Goal: Information Seeking & Learning: Learn about a topic

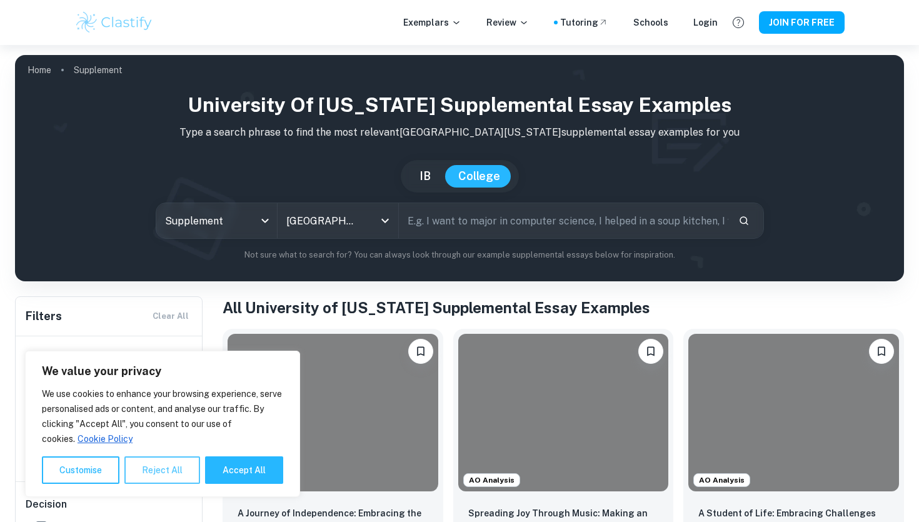
scroll to position [162, 0]
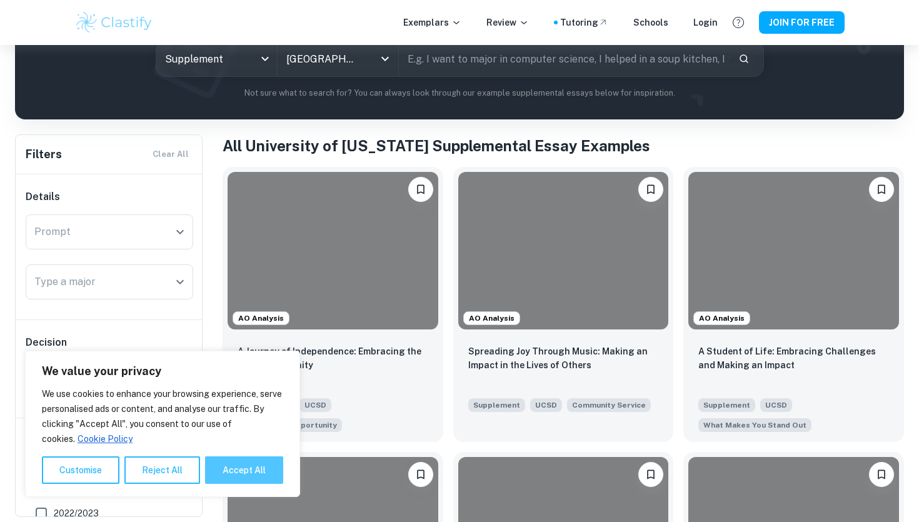
click at [218, 468] on button "Accept All" at bounding box center [244, 471] width 78 height 28
checkbox input "true"
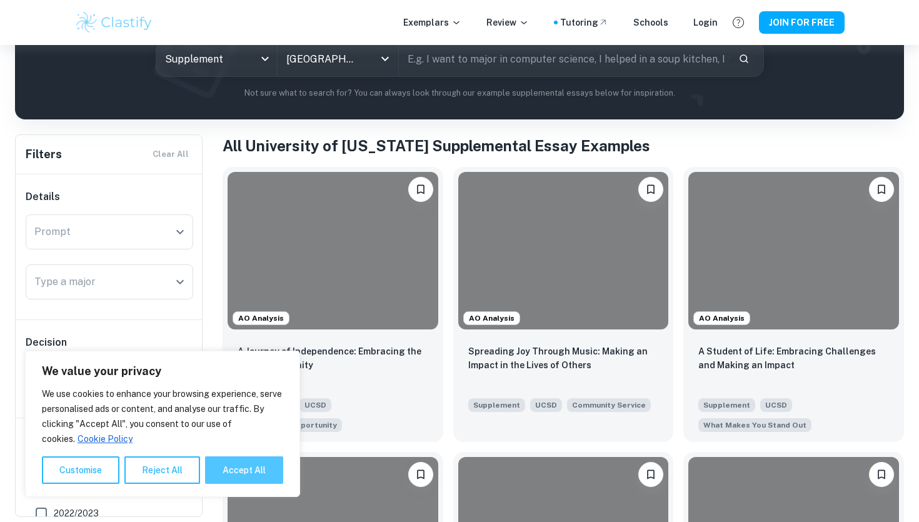
checkbox input "true"
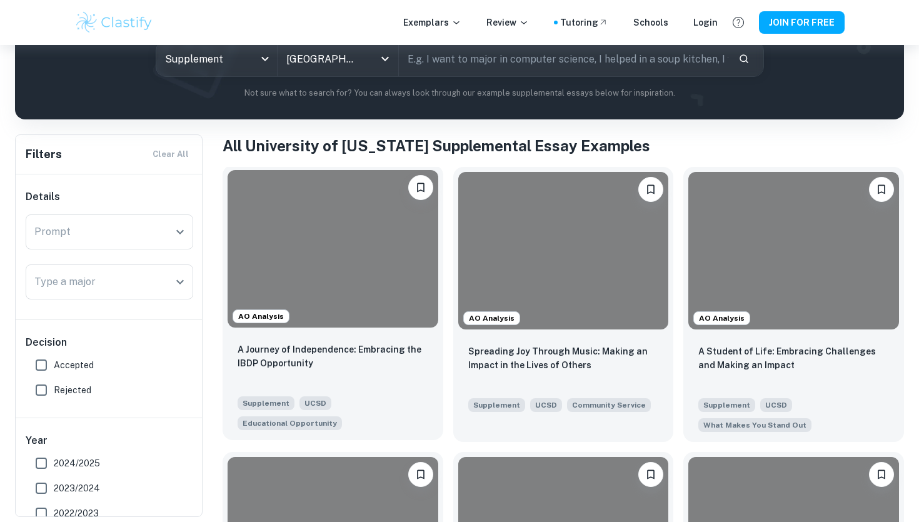
click at [286, 271] on div at bounding box center [333, 249] width 211 height 158
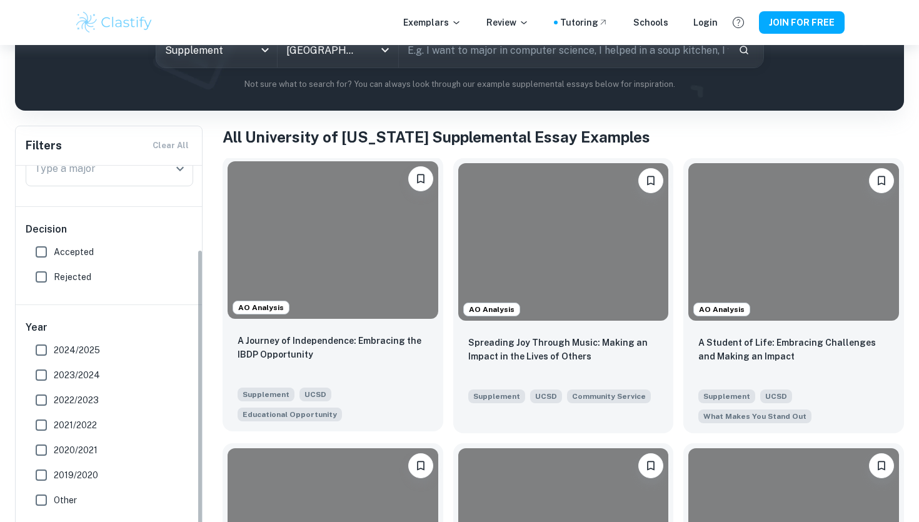
scroll to position [104, 0]
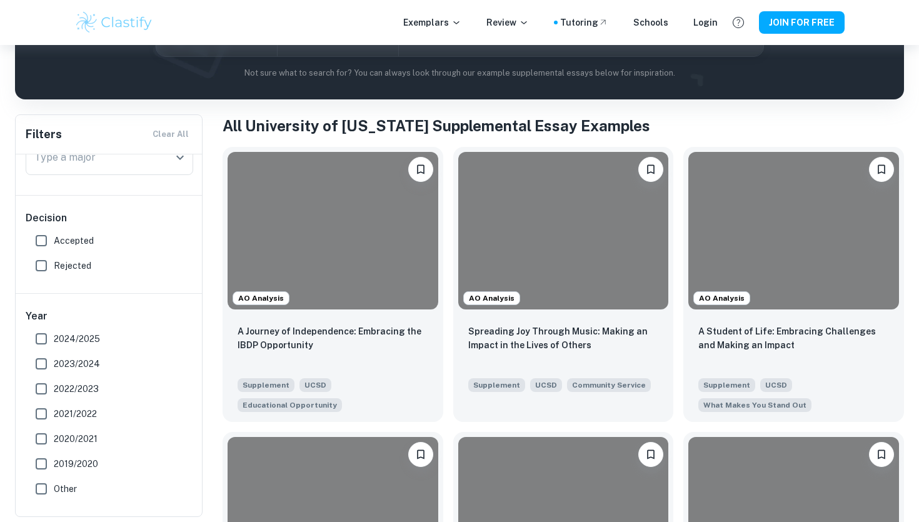
click at [41, 338] on input "2024/2025" at bounding box center [41, 338] width 25 height 25
checkbox input "true"
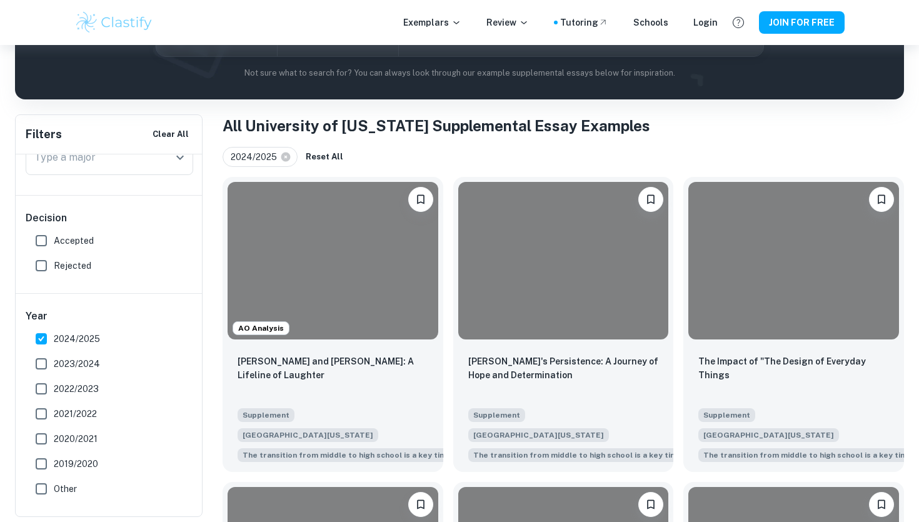
click at [37, 241] on input "Accepted" at bounding box center [41, 240] width 25 height 25
checkbox input "true"
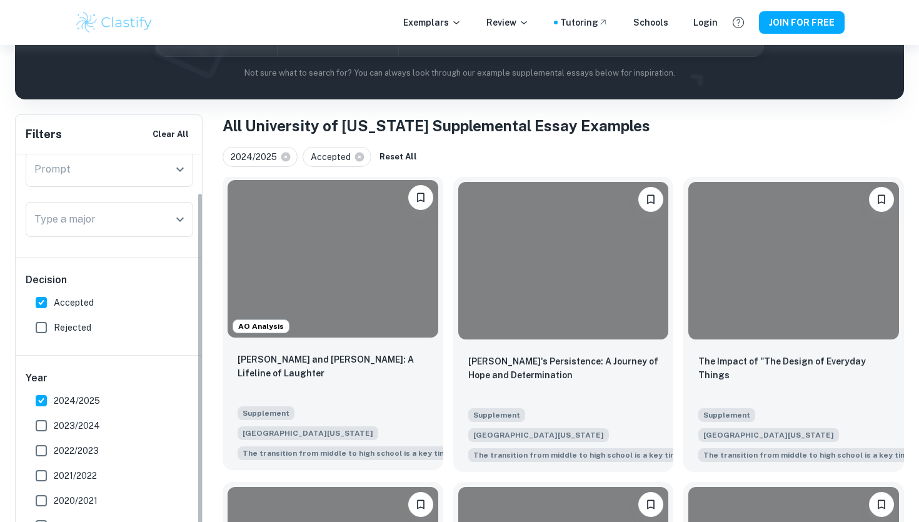
scroll to position [43, 0]
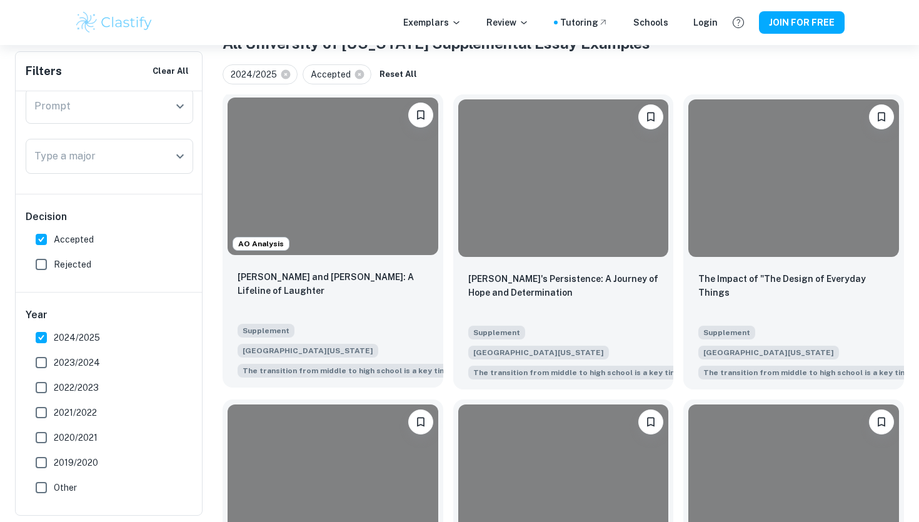
click at [373, 225] on div at bounding box center [333, 177] width 211 height 158
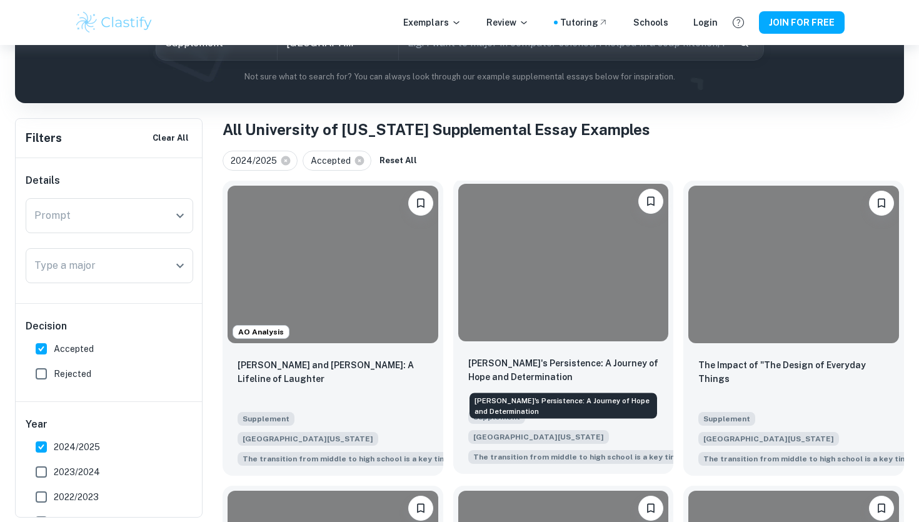
scroll to position [180, 0]
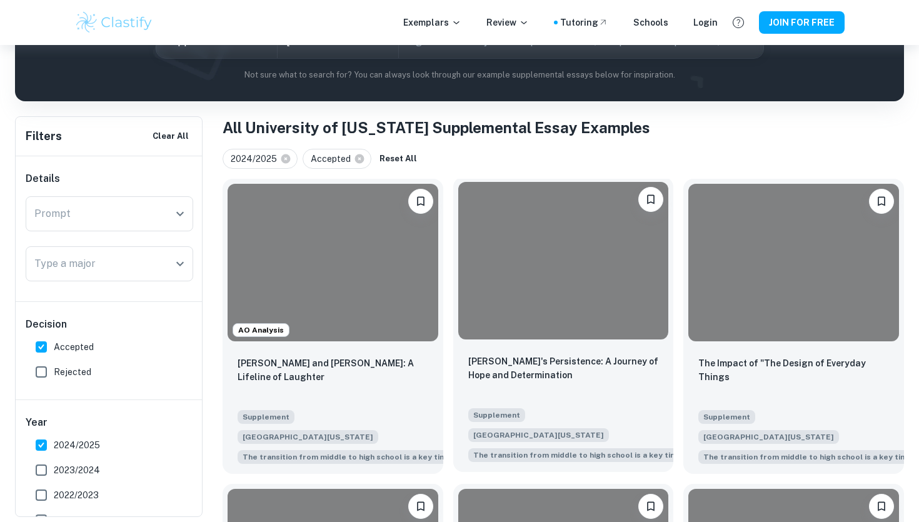
click at [569, 293] on div at bounding box center [563, 261] width 211 height 158
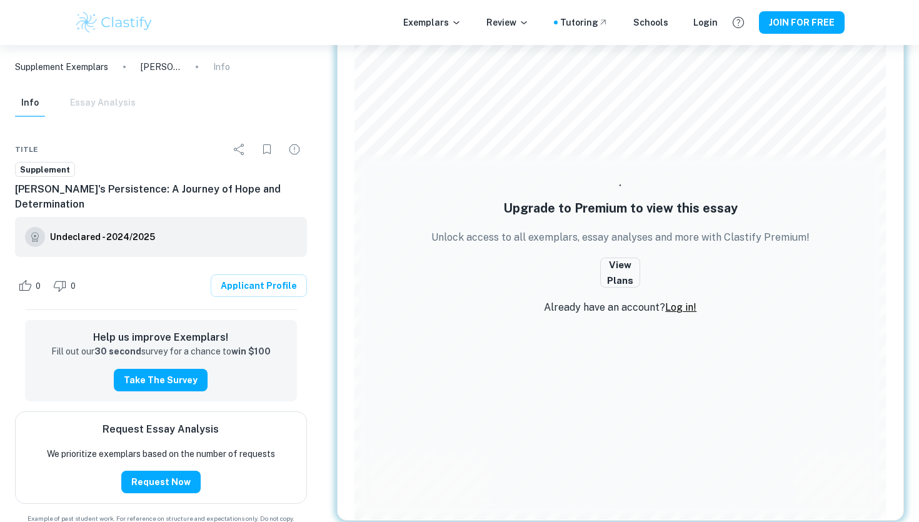
scroll to position [228, 0]
